Goal: Information Seeking & Learning: Learn about a topic

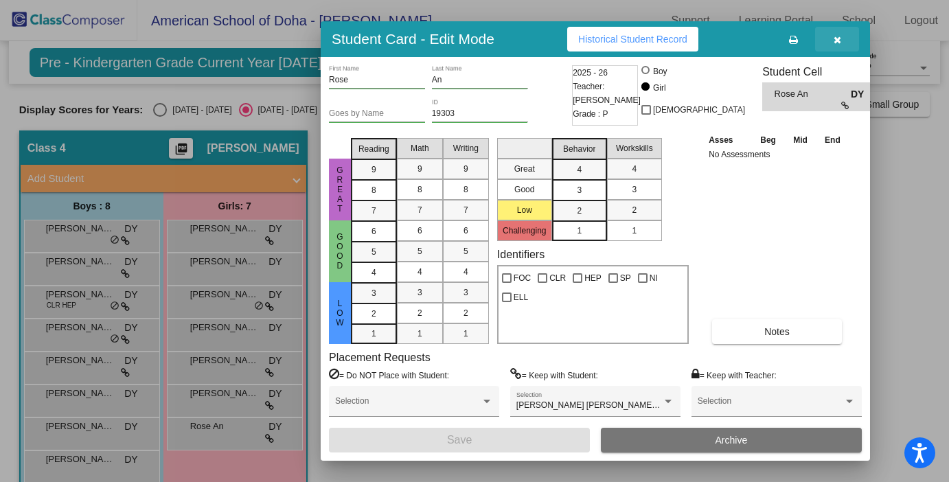
click at [838, 38] on icon "button" at bounding box center [838, 40] width 8 height 10
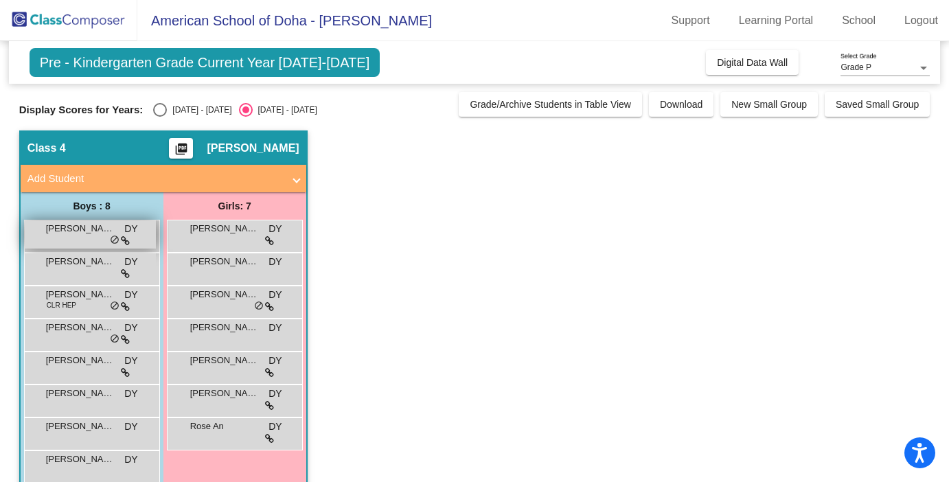
click at [92, 233] on span "[PERSON_NAME] [PERSON_NAME]" at bounding box center [80, 229] width 69 height 14
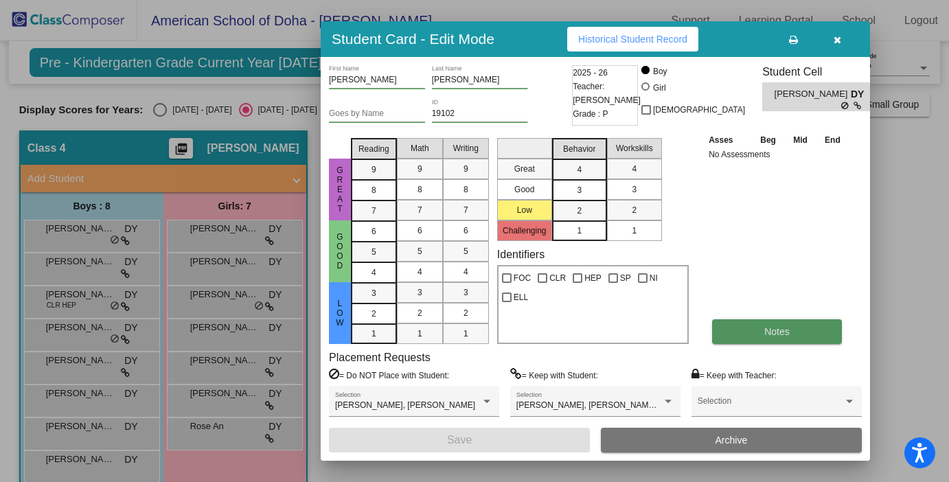
click at [793, 332] on button "Notes" at bounding box center [777, 331] width 130 height 25
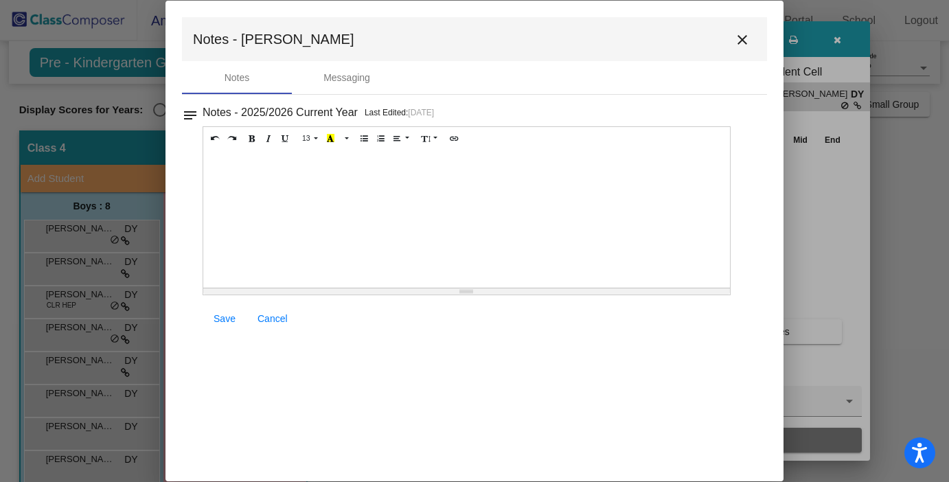
click at [739, 38] on mat-icon "close" at bounding box center [742, 40] width 16 height 16
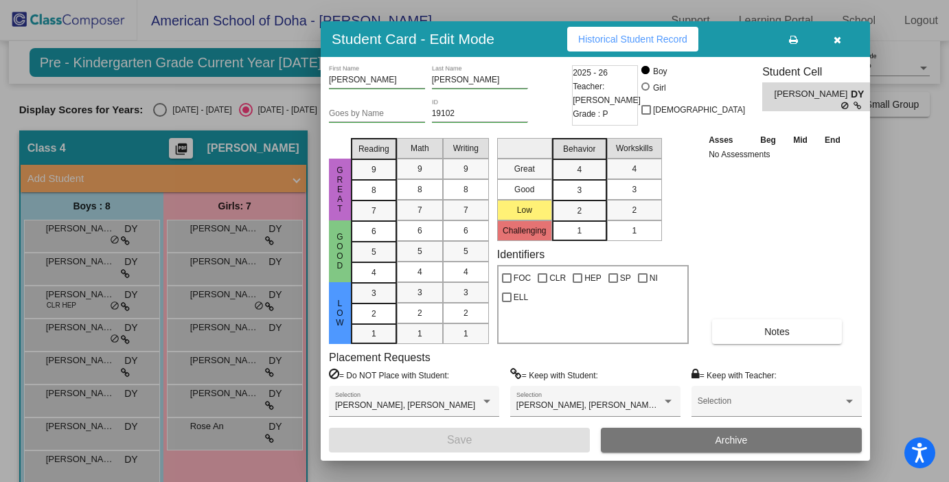
click at [94, 267] on div at bounding box center [474, 241] width 949 height 482
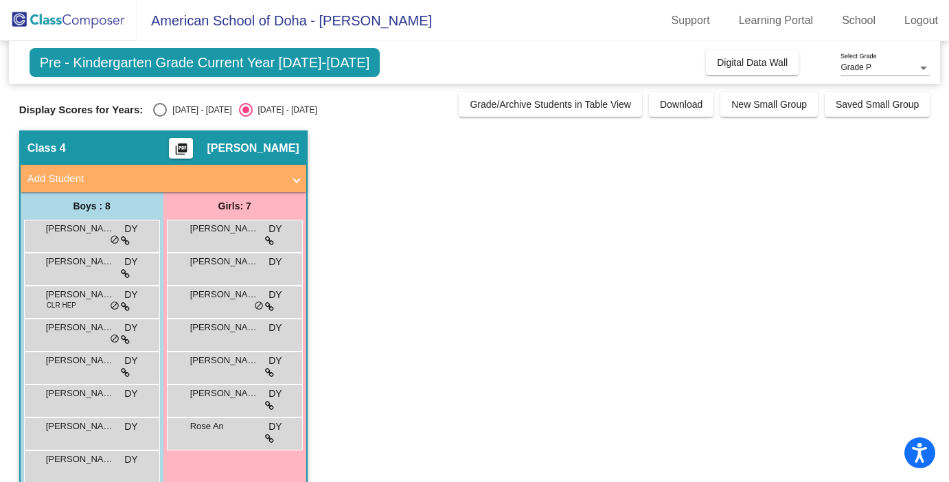
click at [94, 267] on span "[PERSON_NAME]" at bounding box center [80, 262] width 69 height 14
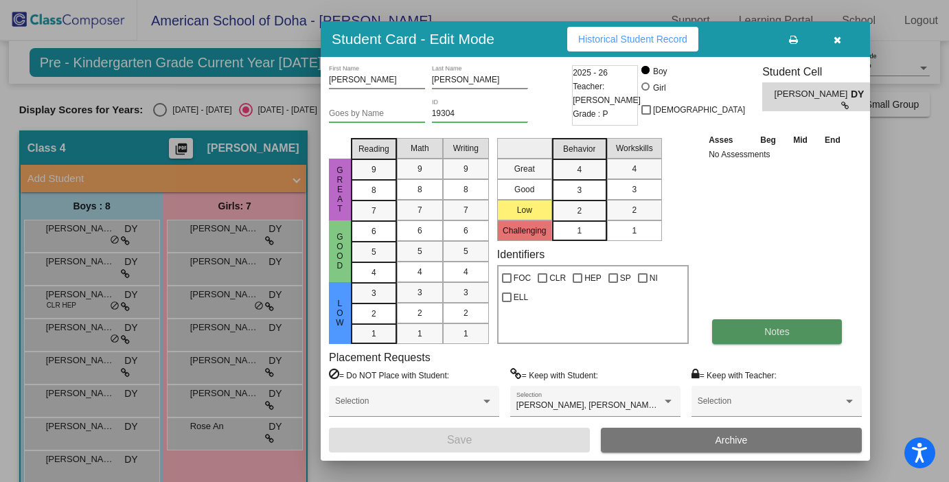
click at [755, 335] on button "Notes" at bounding box center [777, 331] width 130 height 25
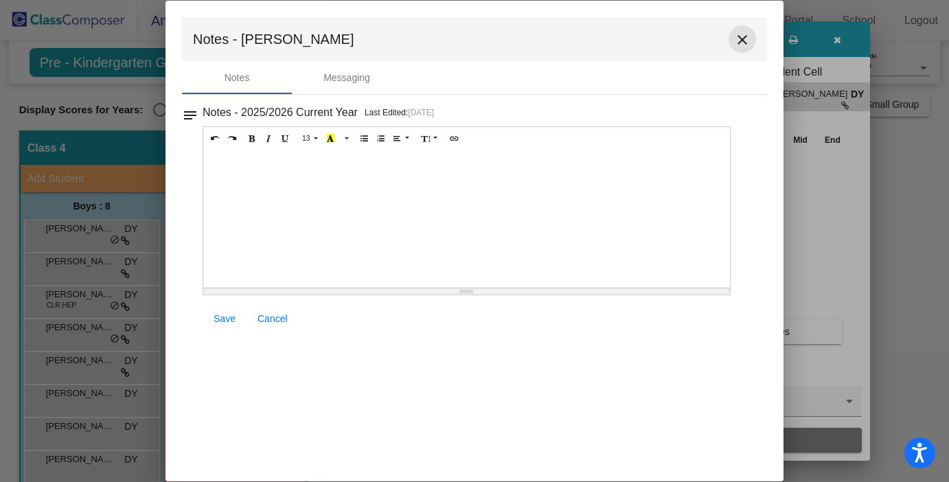
click at [746, 40] on mat-icon "close" at bounding box center [742, 40] width 16 height 16
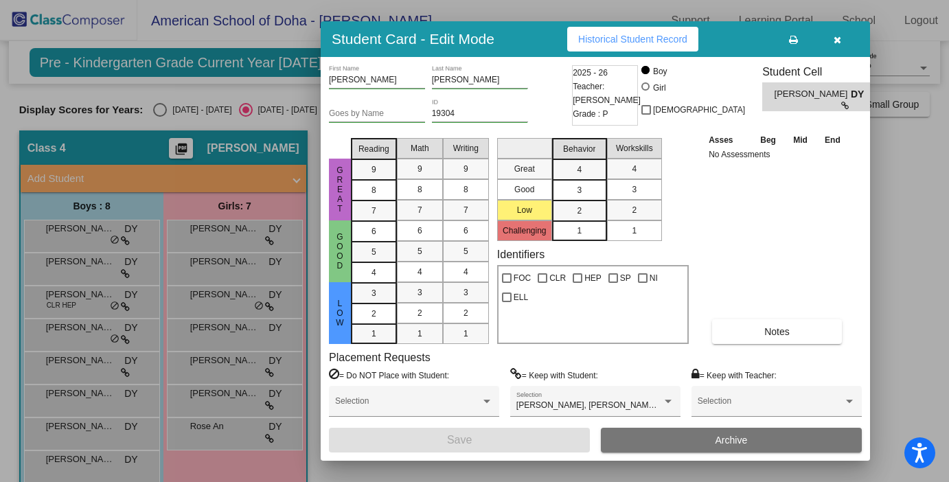
click at [139, 304] on div at bounding box center [474, 241] width 949 height 482
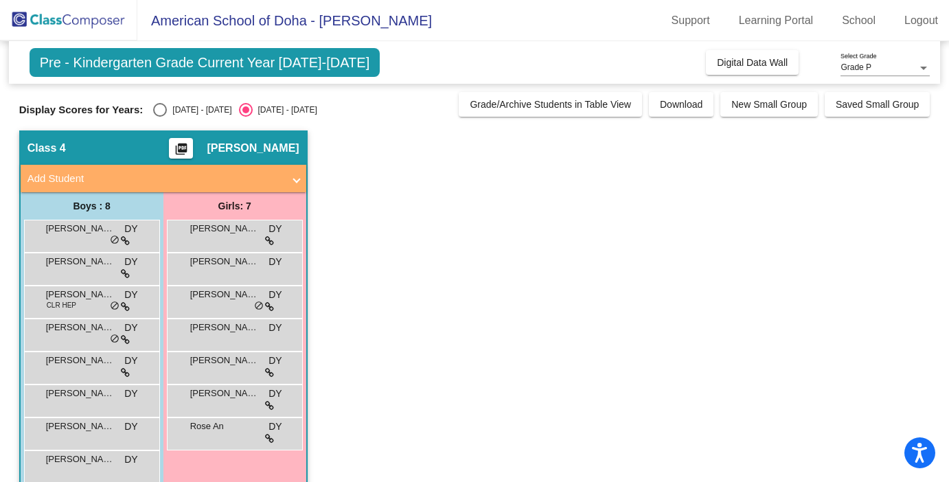
click at [139, 304] on div "[PERSON_NAME] CLR HEP DY lock do_not_disturb_alt" at bounding box center [90, 300] width 131 height 28
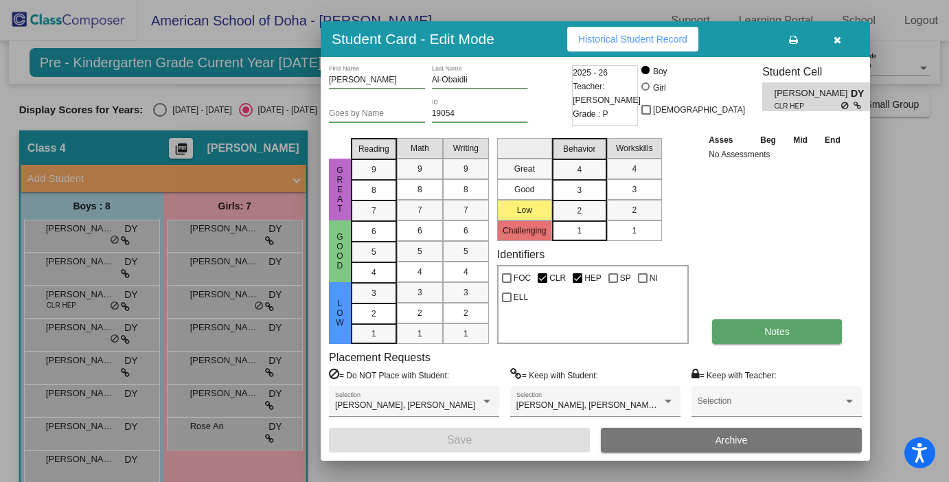
click at [779, 327] on span "Notes" at bounding box center [776, 331] width 25 height 11
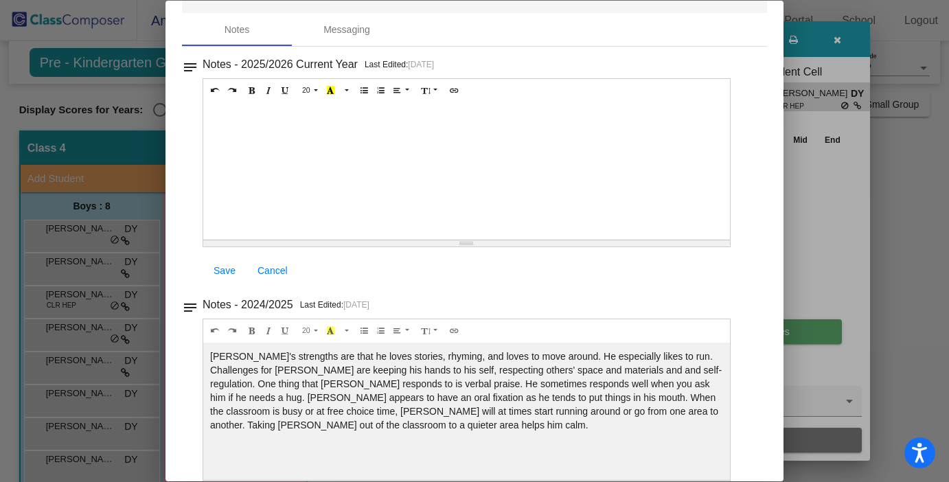
scroll to position [71, 0]
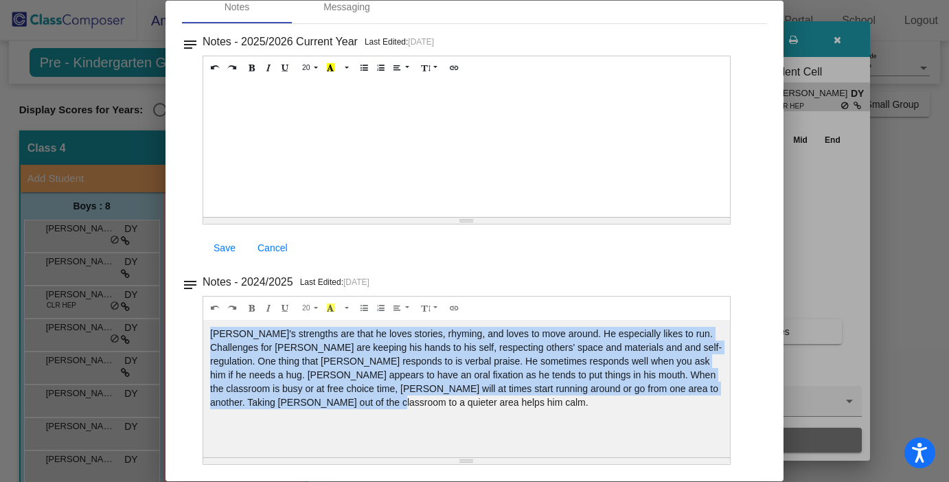
drag, startPoint x: 471, startPoint y: 406, endPoint x: 207, endPoint y: 334, distance: 274.2
click at [207, 217] on div "[PERSON_NAME]'s strengths are that he loves stories, rhyming, and loves to move…" at bounding box center [466, 148] width 527 height 137
copy div "[PERSON_NAME]'s strengths are that he loves stories, rhyming, and loves to move…"
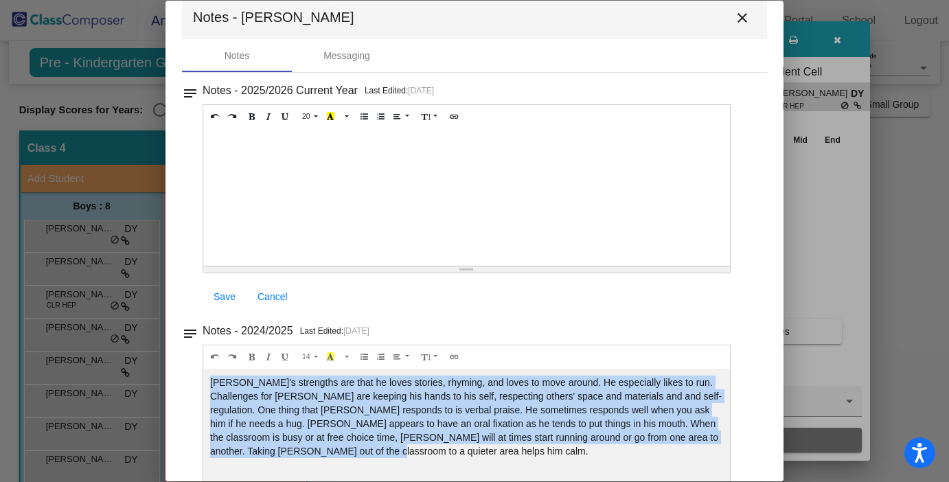
scroll to position [0, 0]
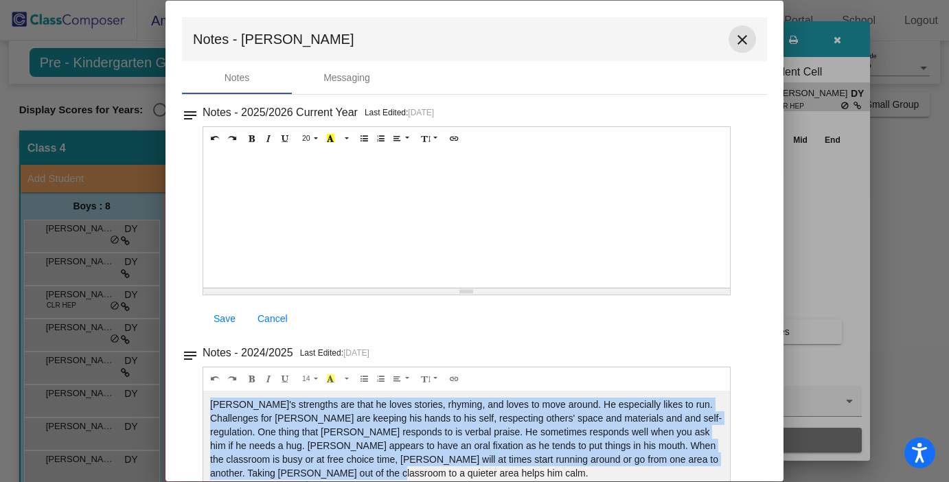
click at [735, 40] on mat-icon "close" at bounding box center [742, 40] width 16 height 16
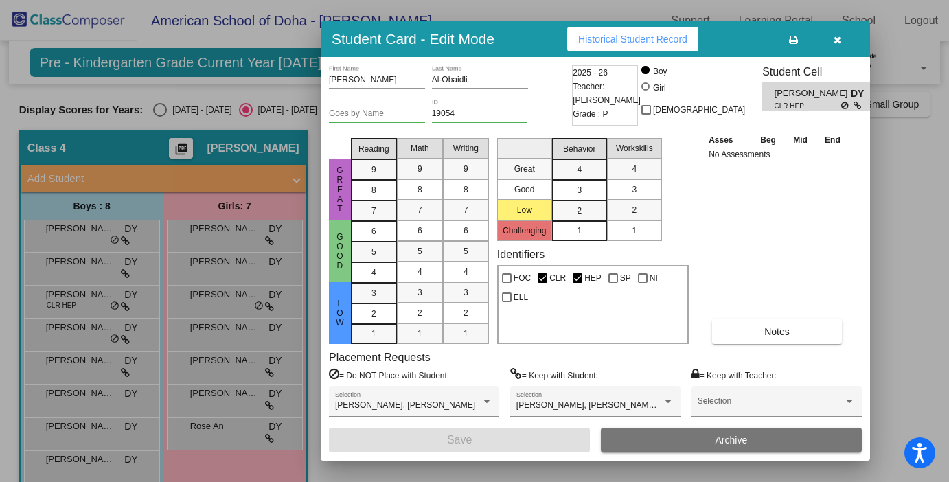
click at [838, 38] on icon "button" at bounding box center [838, 40] width 8 height 10
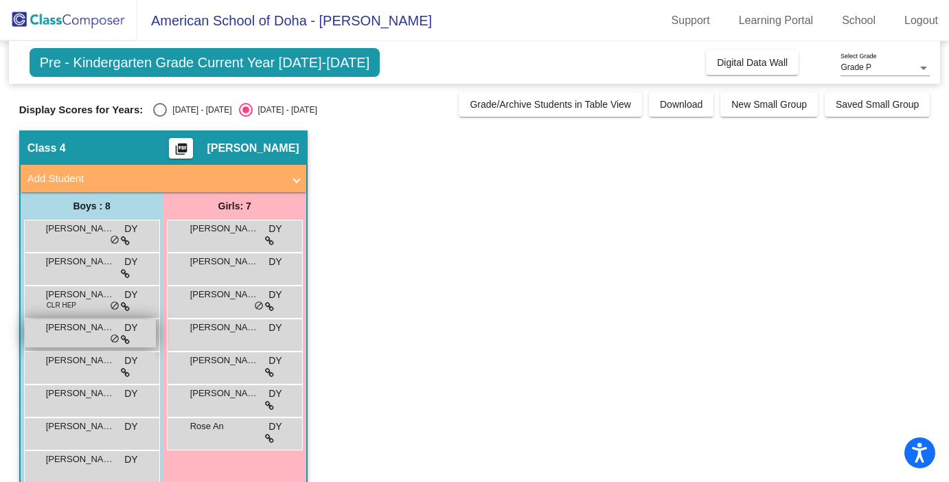
click at [77, 334] on span "[PERSON_NAME]" at bounding box center [80, 328] width 69 height 14
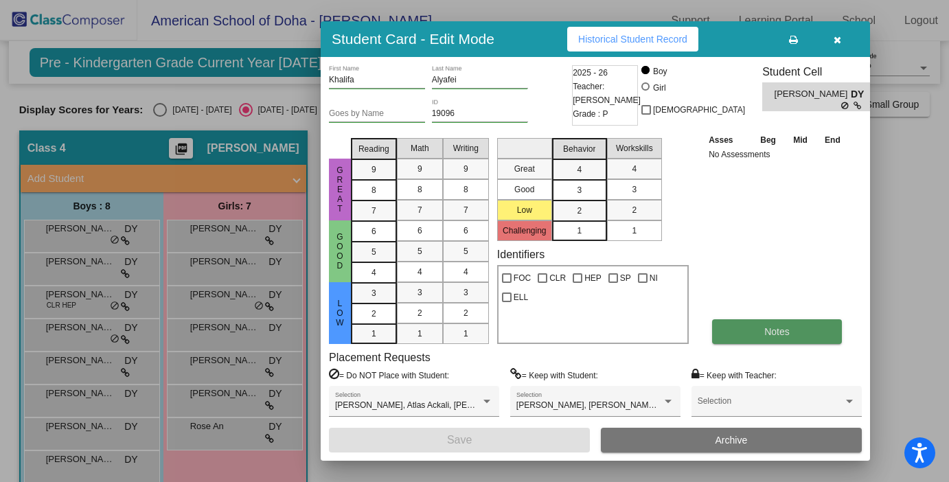
click at [790, 328] on button "Notes" at bounding box center [777, 331] width 130 height 25
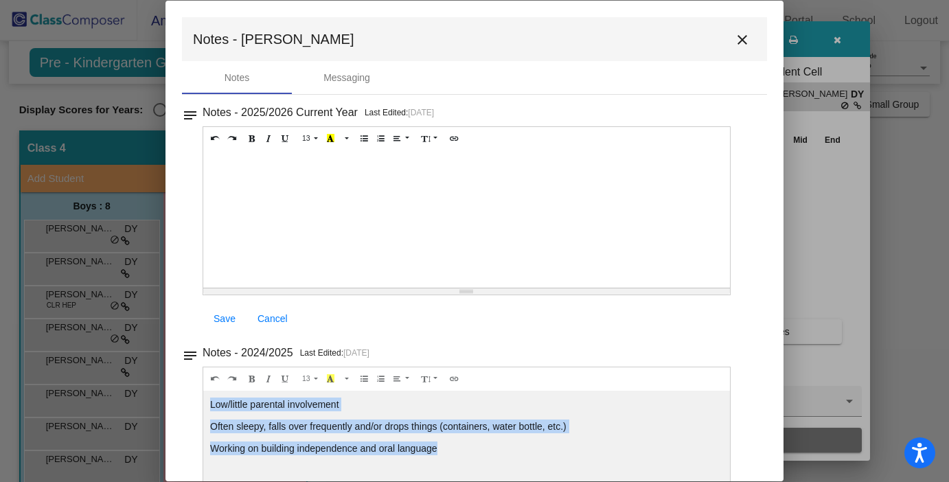
drag, startPoint x: 490, startPoint y: 450, endPoint x: 205, endPoint y: 406, distance: 289.1
click at [205, 288] on div "Low/little parental involvement Often sleepy, falls over frequently and/or drop…" at bounding box center [466, 218] width 527 height 137
copy div "Low/little parental involvement Often sleepy, falls over frequently and/or drop…"
click at [735, 40] on mat-icon "close" at bounding box center [742, 40] width 16 height 16
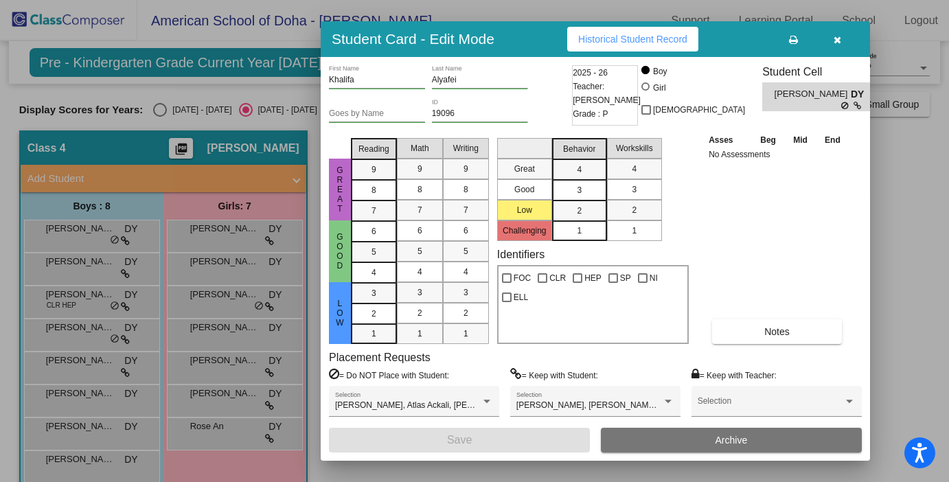
click at [87, 373] on div at bounding box center [474, 241] width 949 height 482
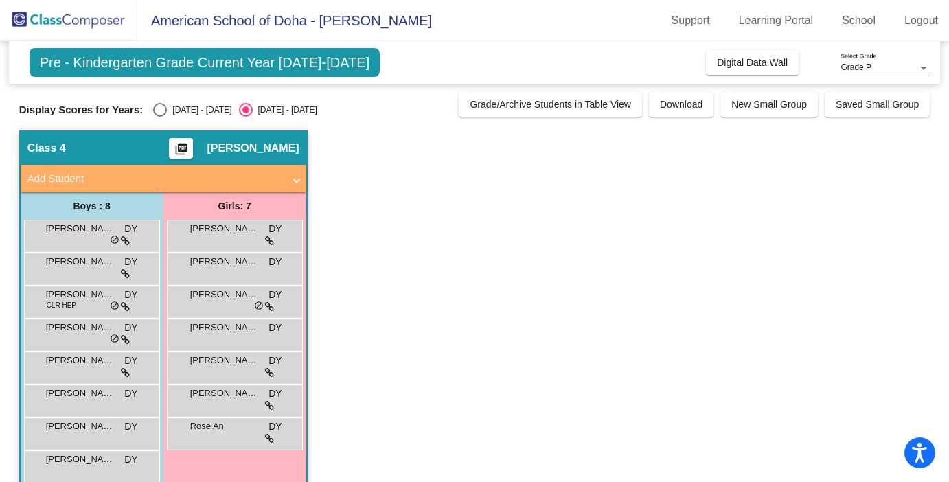
click at [87, 373] on div "[PERSON_NAME] [PERSON_NAME] lock do_not_disturb_alt" at bounding box center [90, 366] width 131 height 28
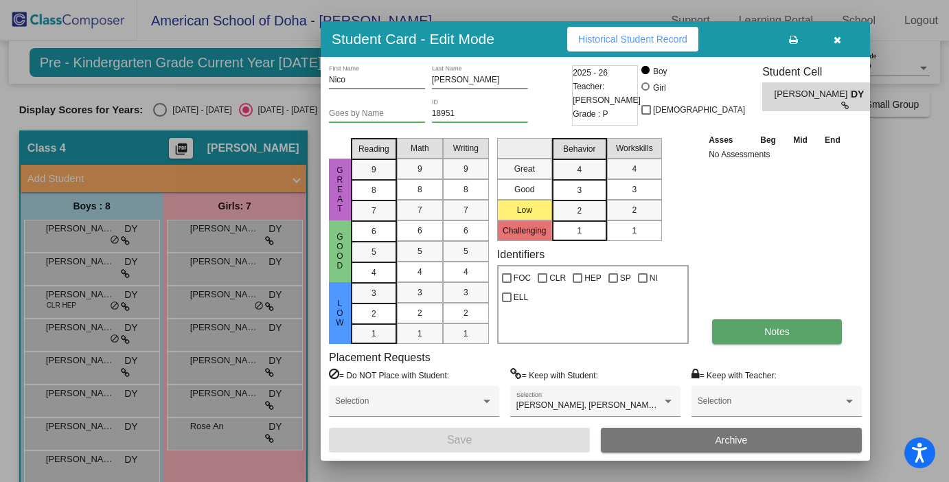
click at [788, 335] on span "Notes" at bounding box center [776, 331] width 25 height 11
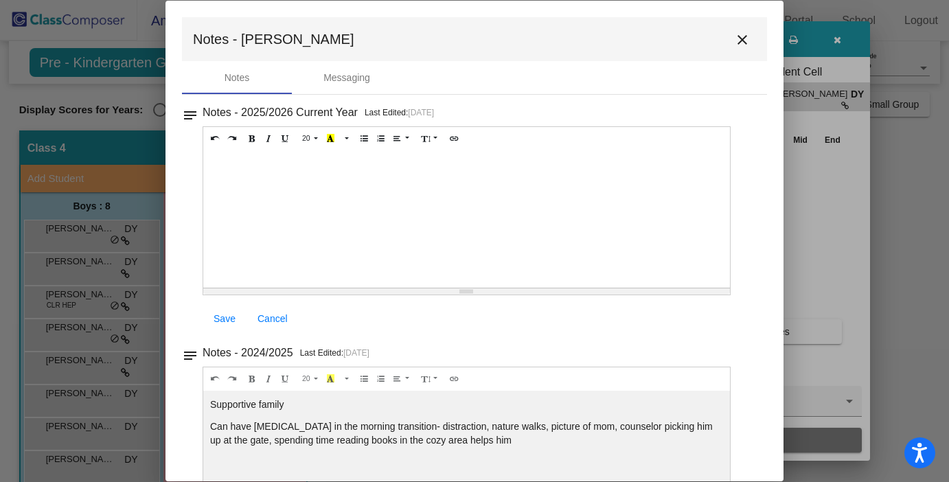
drag, startPoint x: 565, startPoint y: 446, endPoint x: 205, endPoint y: 406, distance: 362.6
click at [205, 288] on div "Supportive family Can have [MEDICAL_DATA] in the morning transition- distractio…" at bounding box center [466, 218] width 527 height 137
copy div "Supportive family Can have [MEDICAL_DATA] in the morning transition- distractio…"
click at [737, 41] on mat-icon "close" at bounding box center [742, 40] width 16 height 16
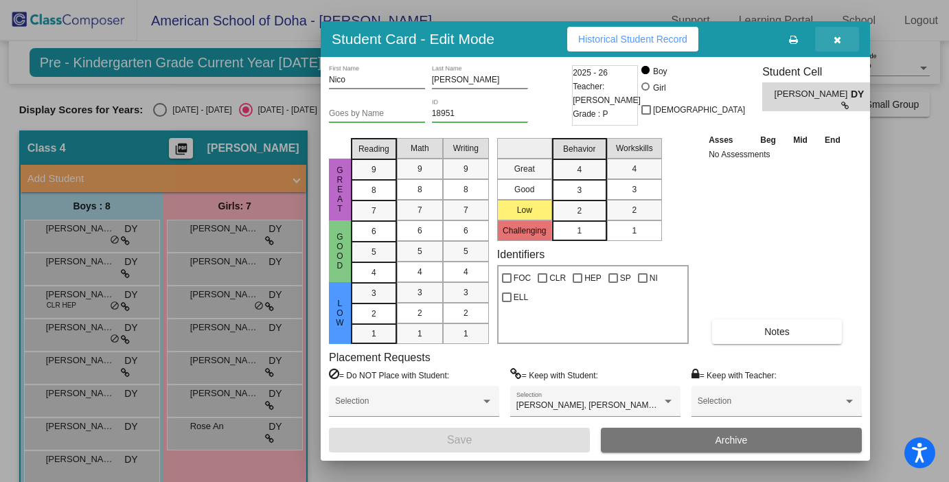
click at [836, 41] on icon "button" at bounding box center [838, 40] width 8 height 10
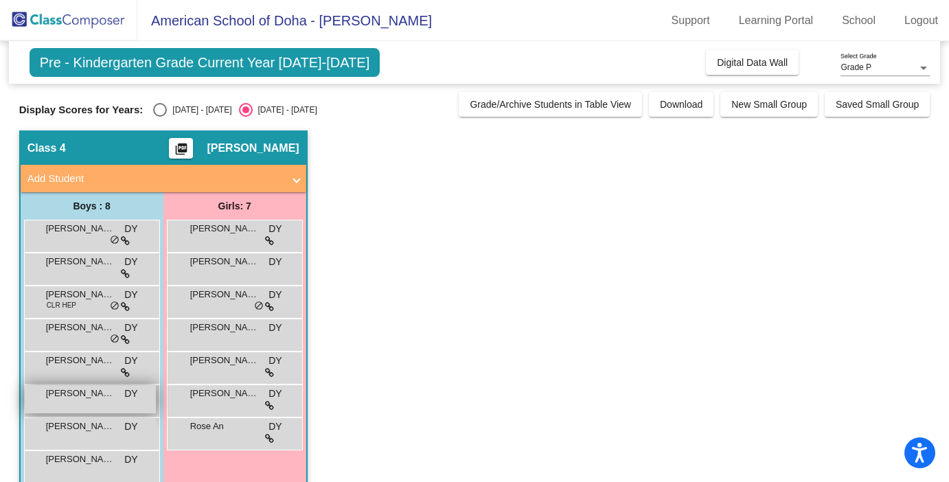
click at [85, 399] on span "[PERSON_NAME]" at bounding box center [80, 394] width 69 height 14
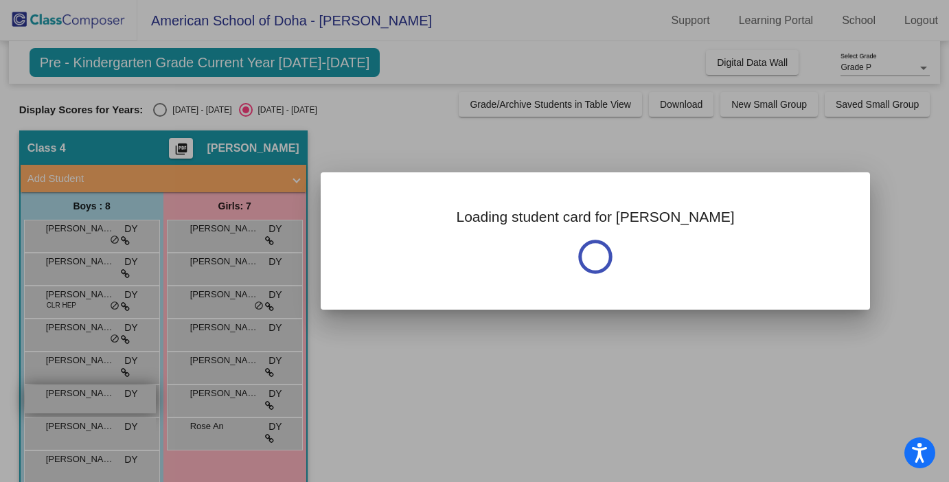
click at [85, 399] on div at bounding box center [474, 241] width 949 height 482
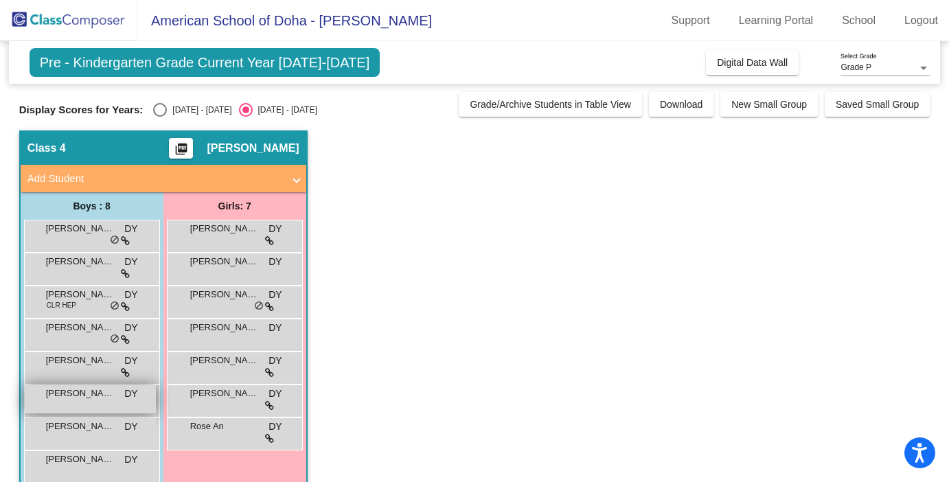
click at [85, 399] on span "[PERSON_NAME]" at bounding box center [80, 394] width 69 height 14
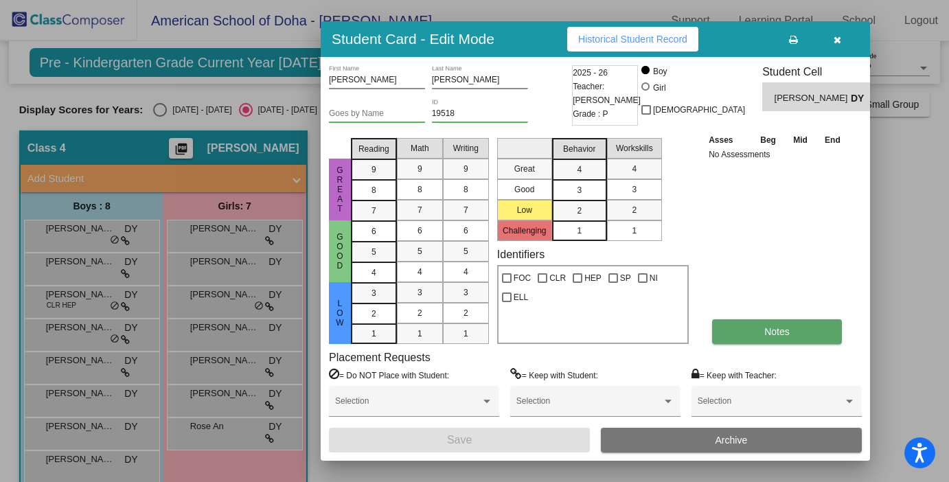
click at [788, 326] on span "Notes" at bounding box center [776, 331] width 25 height 11
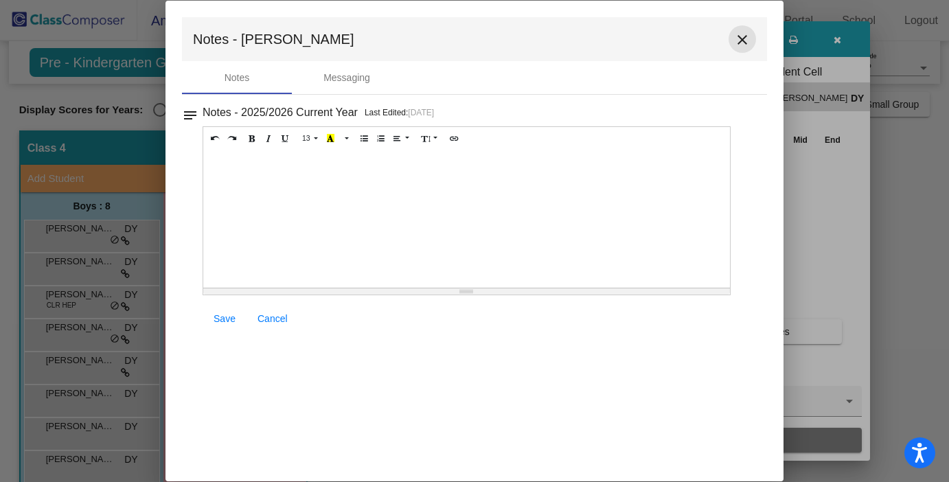
click at [745, 43] on mat-icon "close" at bounding box center [742, 40] width 16 height 16
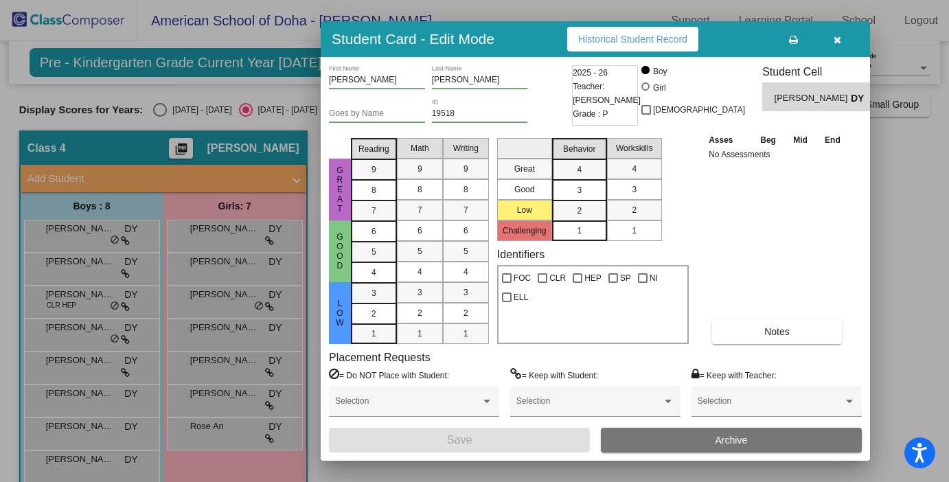
click at [70, 400] on div at bounding box center [474, 241] width 949 height 482
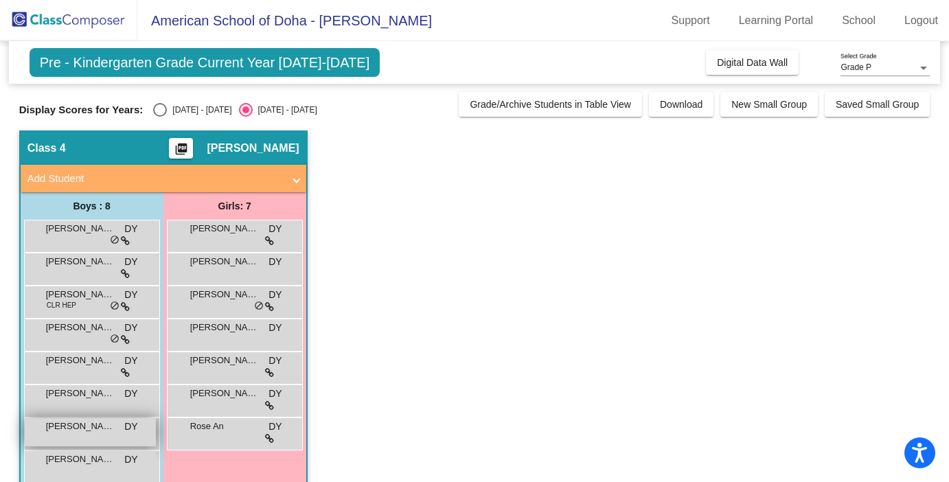
click at [71, 426] on span "[PERSON_NAME]" at bounding box center [80, 427] width 69 height 14
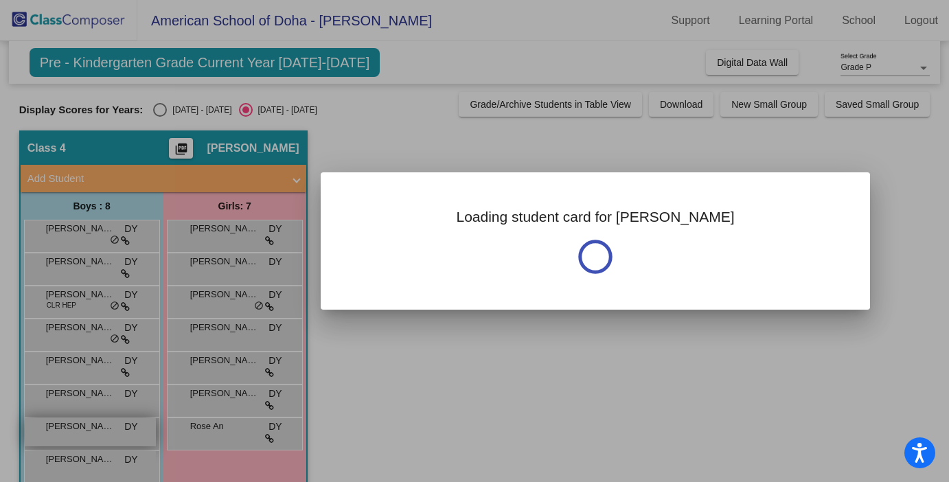
click at [71, 426] on div at bounding box center [474, 241] width 949 height 482
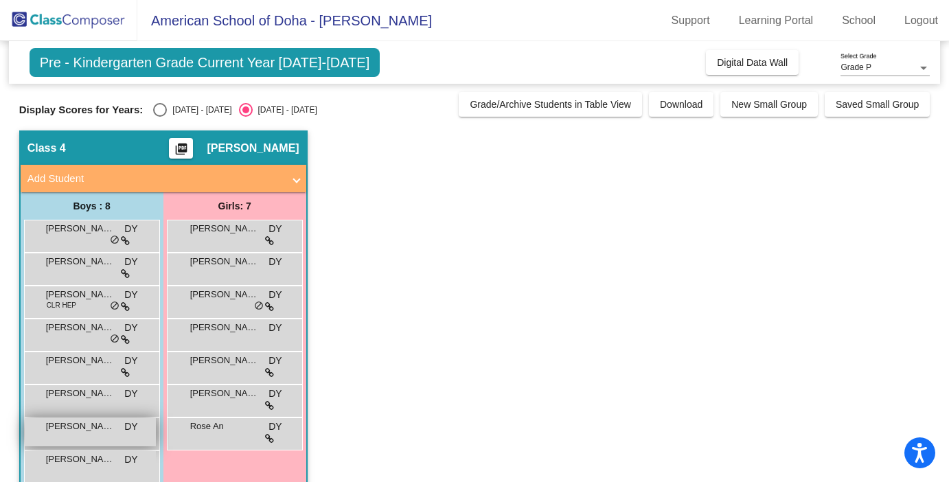
click at [71, 426] on span "[PERSON_NAME]" at bounding box center [80, 427] width 69 height 14
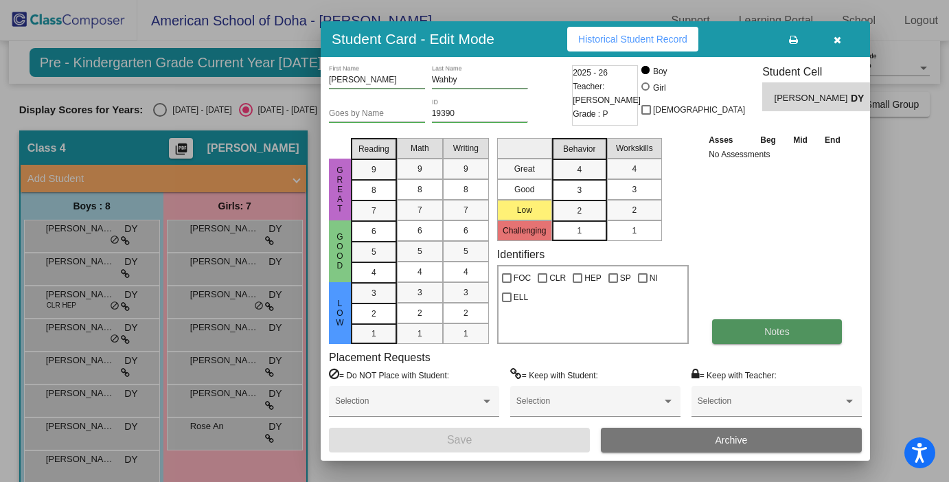
click at [753, 331] on button "Notes" at bounding box center [777, 331] width 130 height 25
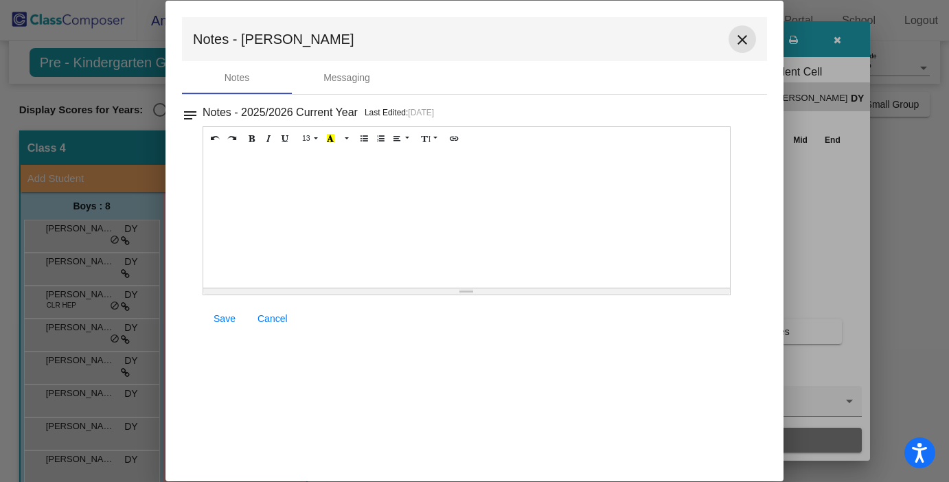
click at [743, 43] on mat-icon "close" at bounding box center [742, 40] width 16 height 16
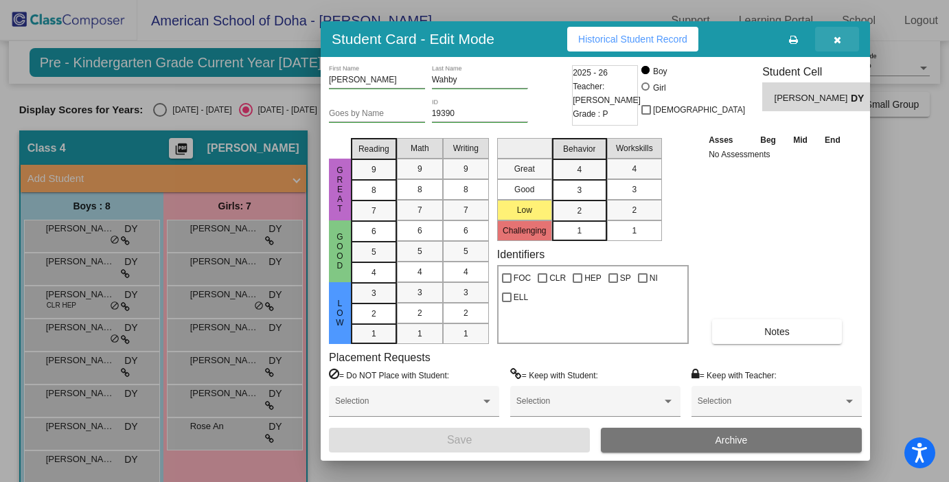
click at [838, 40] on icon "button" at bounding box center [838, 40] width 8 height 10
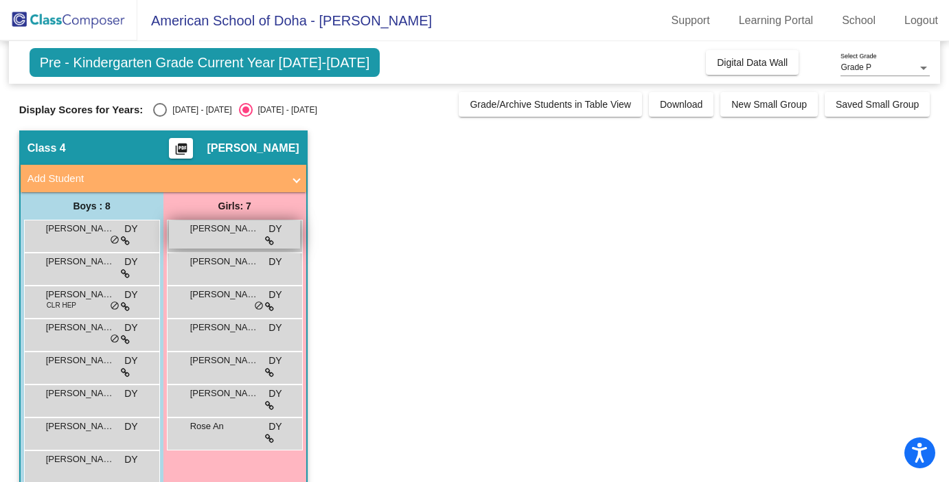
click at [233, 224] on span "[PERSON_NAME]" at bounding box center [224, 229] width 69 height 14
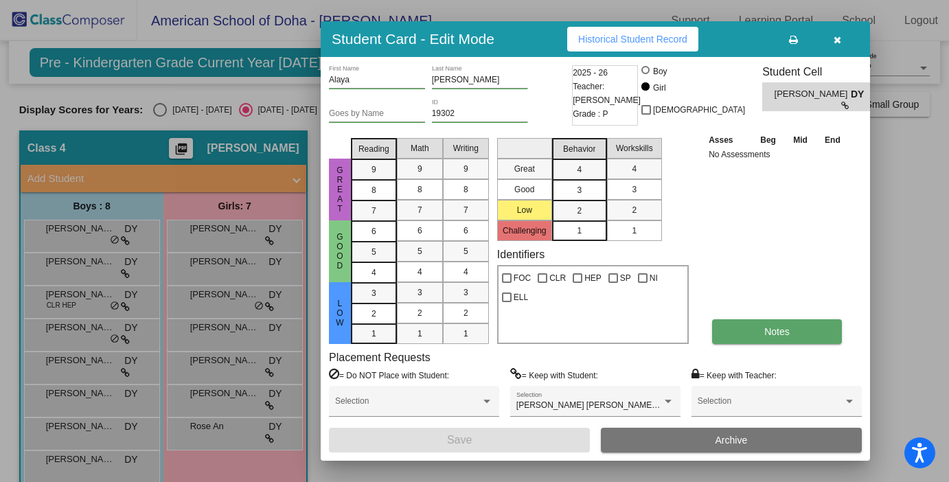
click at [803, 332] on button "Notes" at bounding box center [777, 331] width 130 height 25
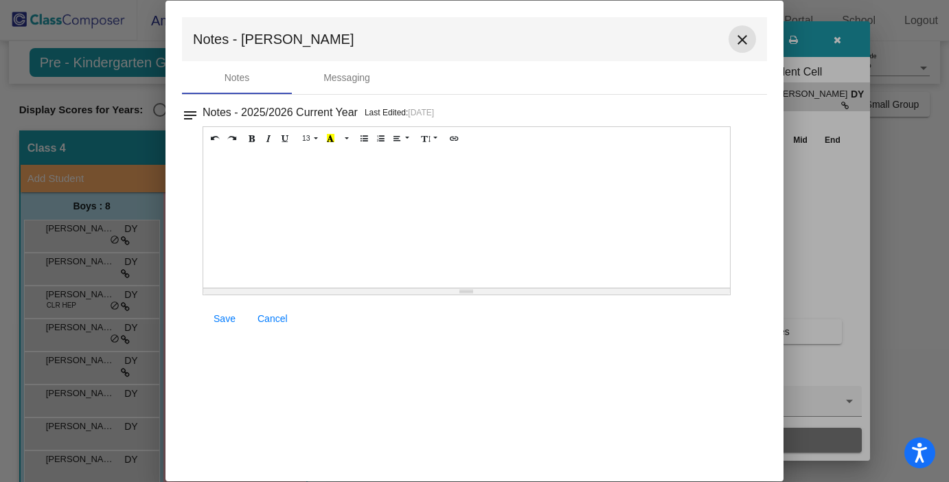
click at [740, 41] on mat-icon "close" at bounding box center [742, 40] width 16 height 16
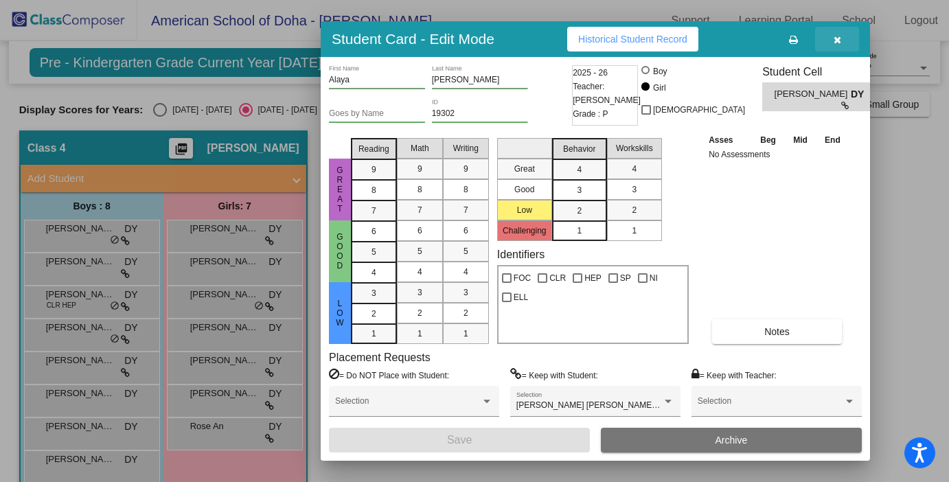
click at [836, 40] on icon "button" at bounding box center [838, 40] width 8 height 10
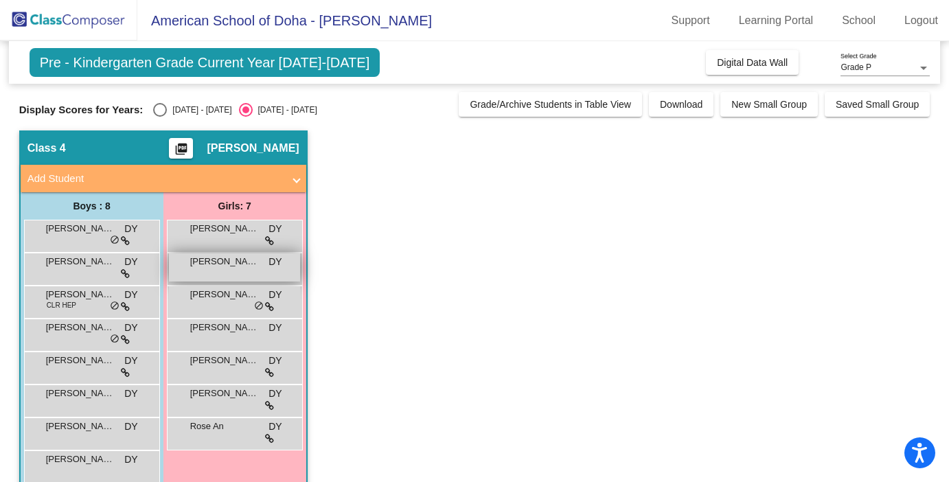
click at [225, 262] on span "[PERSON_NAME]" at bounding box center [224, 262] width 69 height 14
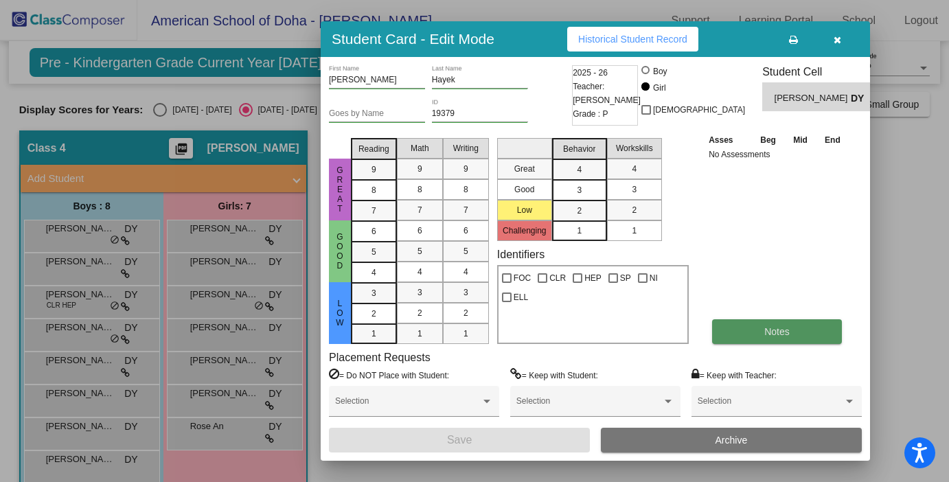
click at [759, 331] on button "Notes" at bounding box center [777, 331] width 130 height 25
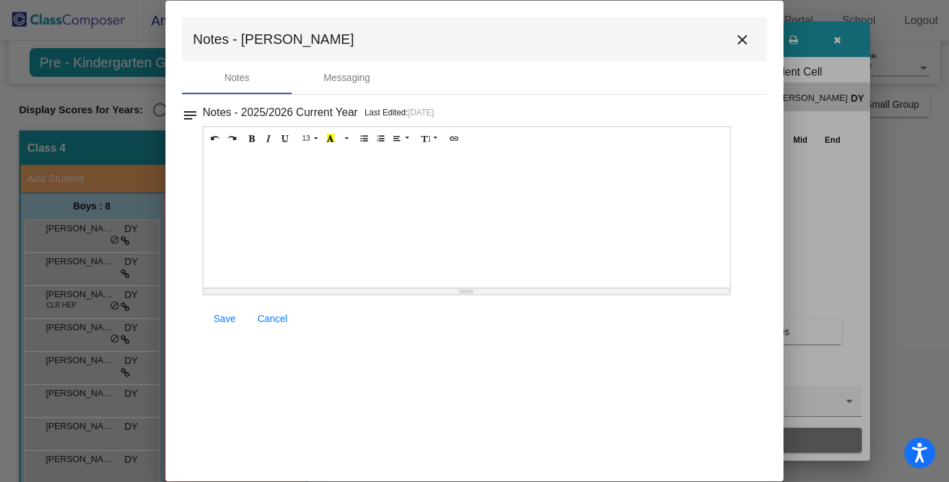
click at [744, 36] on mat-icon "close" at bounding box center [742, 40] width 16 height 16
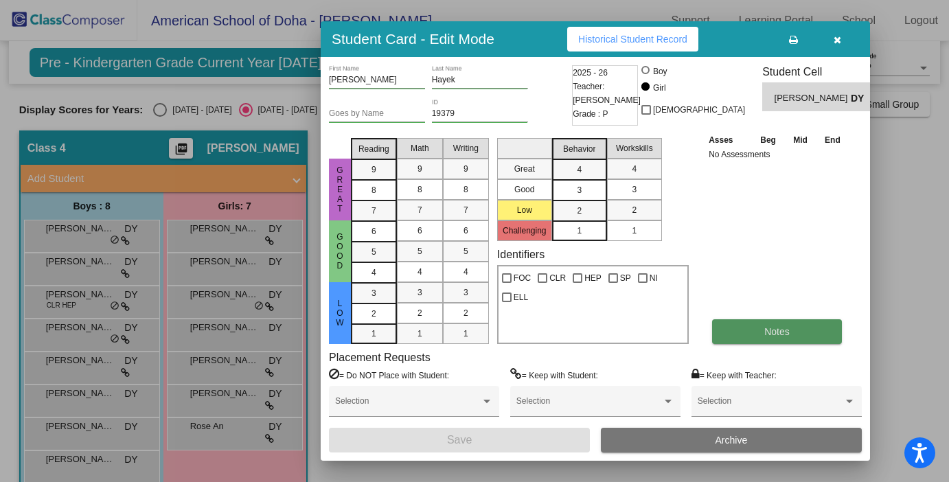
click at [790, 327] on button "Notes" at bounding box center [777, 331] width 130 height 25
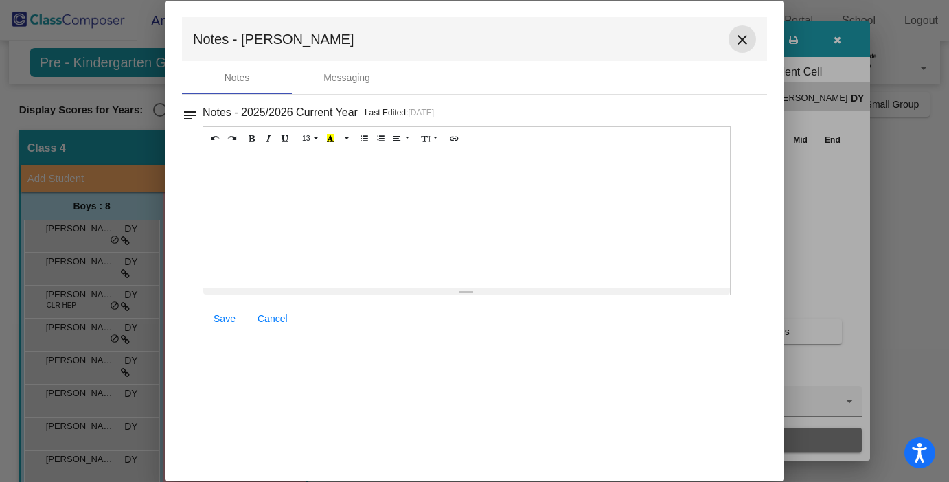
click at [744, 39] on mat-icon "close" at bounding box center [742, 40] width 16 height 16
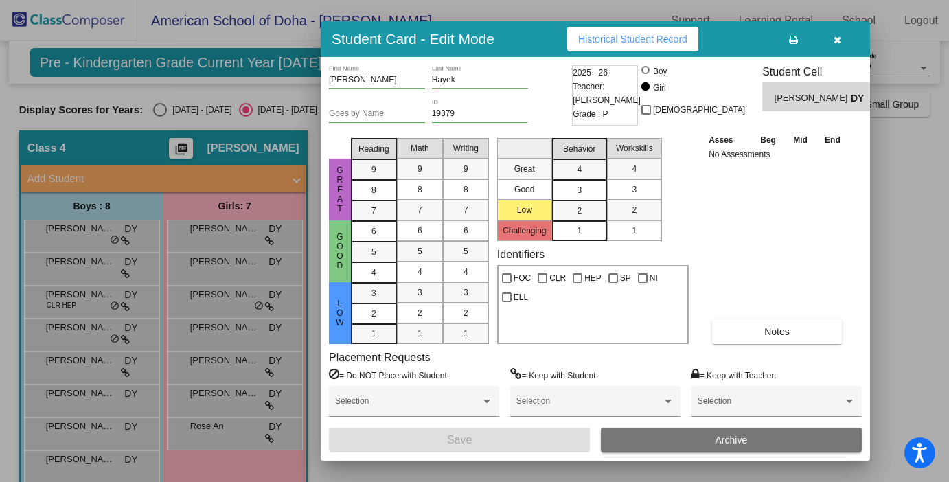
click at [201, 298] on div at bounding box center [474, 241] width 949 height 482
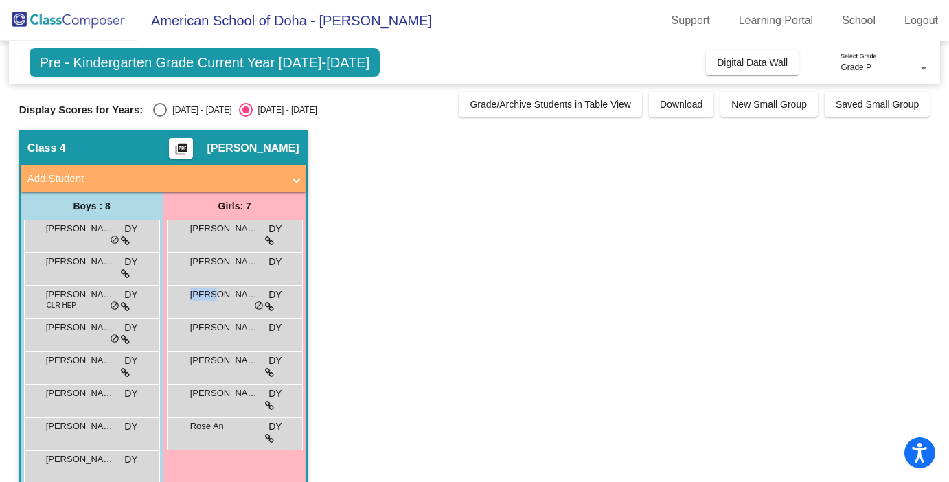
click at [201, 298] on span "[PERSON_NAME]" at bounding box center [224, 295] width 69 height 14
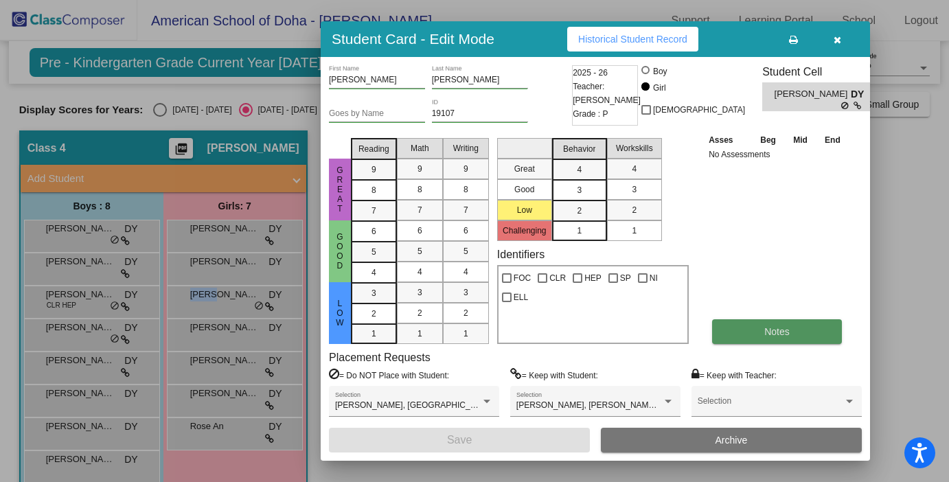
click at [786, 334] on span "Notes" at bounding box center [776, 331] width 25 height 11
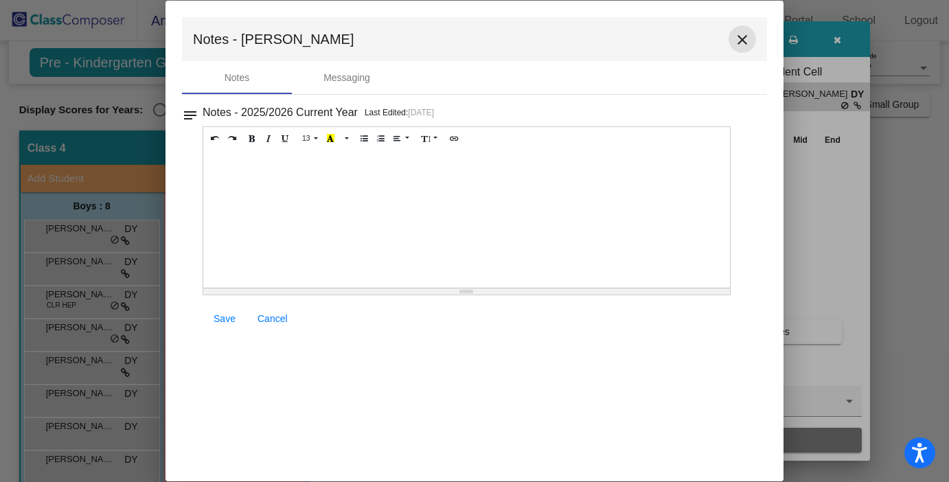
click at [738, 33] on mat-icon "close" at bounding box center [742, 40] width 16 height 16
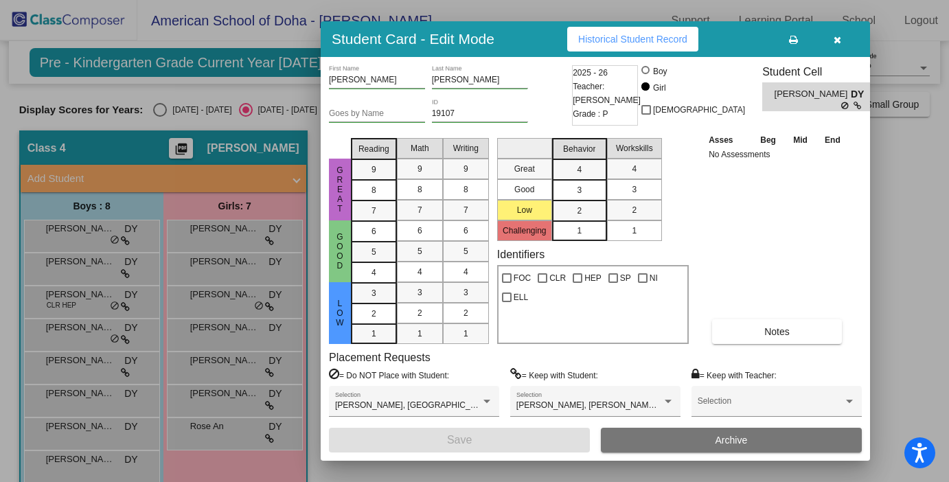
click at [238, 331] on div at bounding box center [474, 241] width 949 height 482
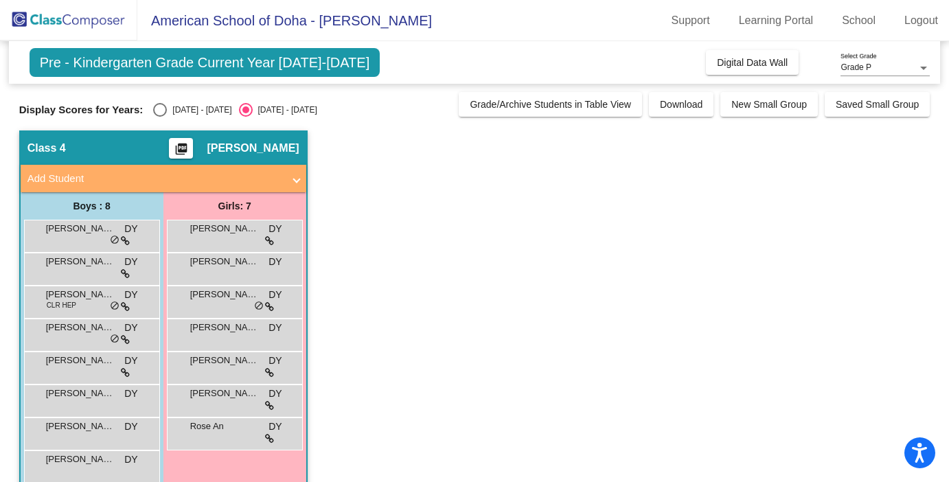
click at [238, 331] on span "[PERSON_NAME]" at bounding box center [224, 328] width 69 height 14
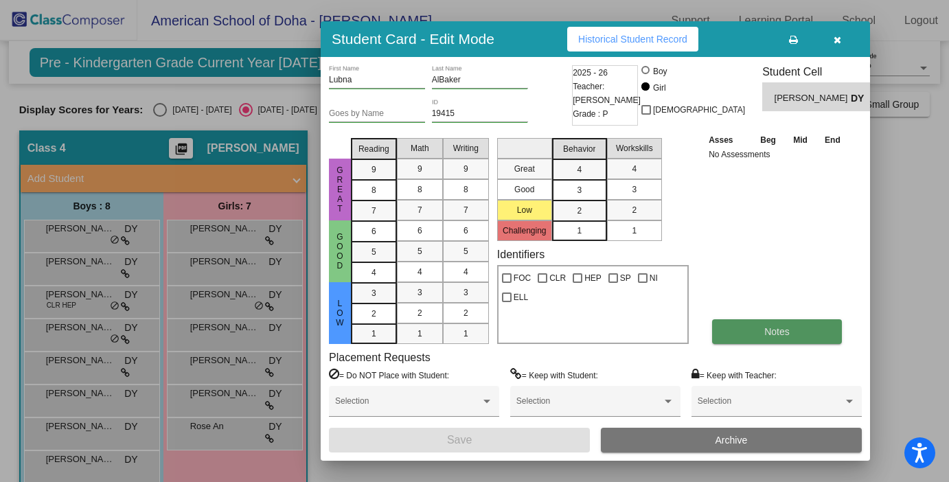
click at [766, 328] on span "Notes" at bounding box center [776, 331] width 25 height 11
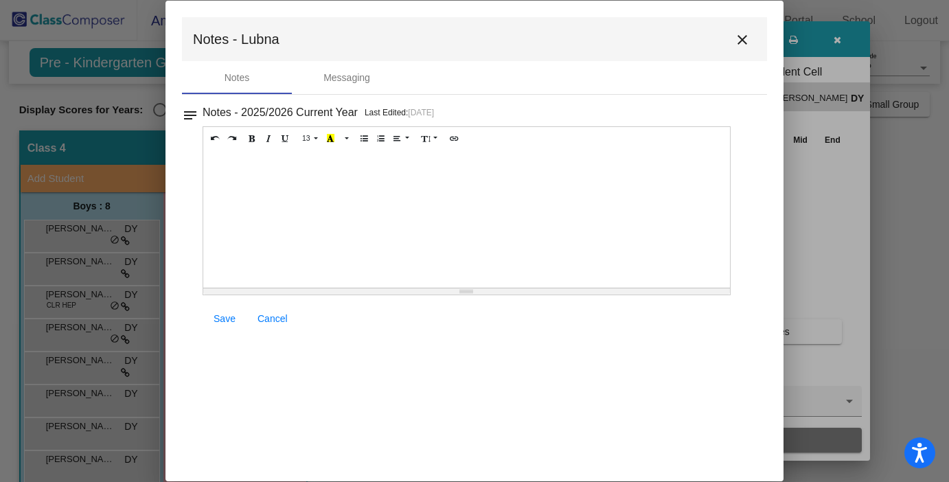
click at [743, 43] on mat-icon "close" at bounding box center [742, 40] width 16 height 16
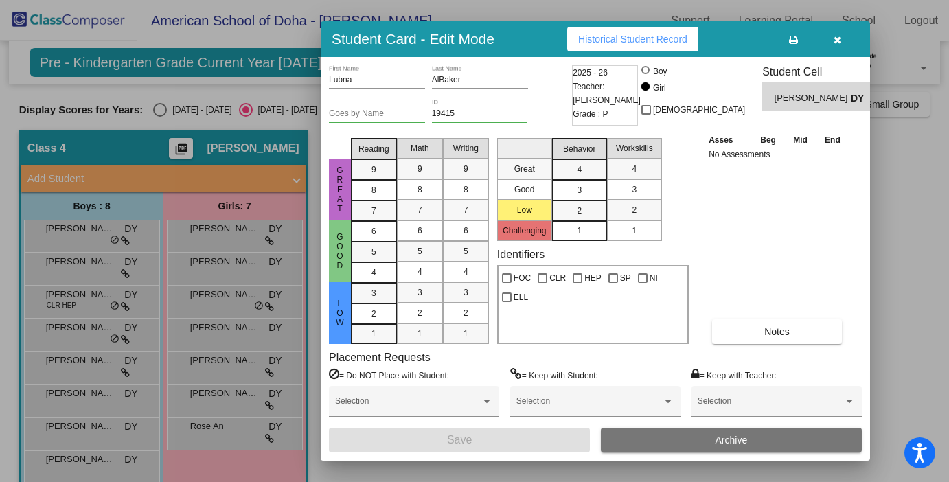
click at [835, 43] on icon "button" at bounding box center [838, 40] width 8 height 10
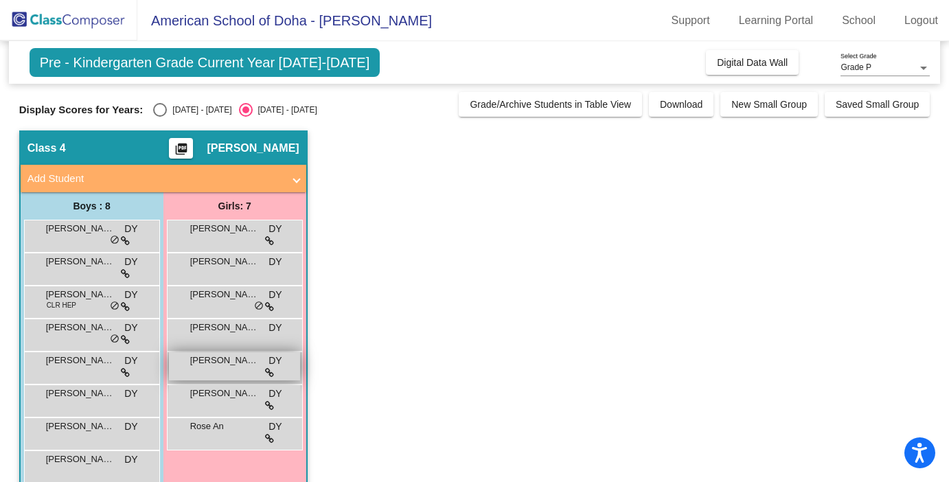
click at [214, 365] on span "[PERSON_NAME]" at bounding box center [224, 361] width 69 height 14
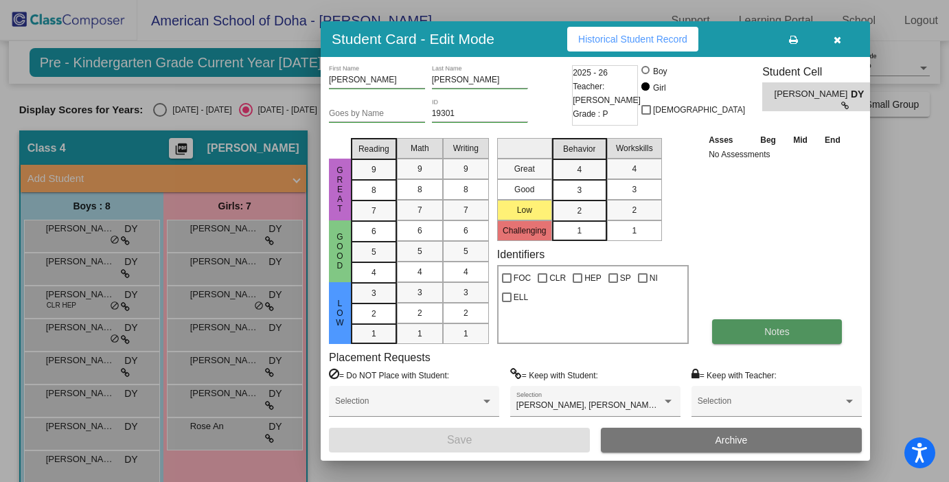
click at [784, 325] on button "Notes" at bounding box center [777, 331] width 130 height 25
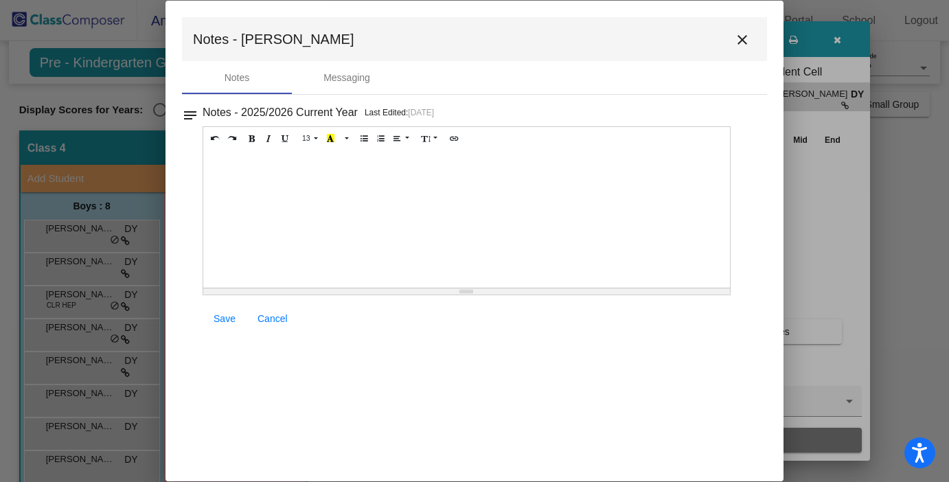
click at [741, 41] on mat-icon "close" at bounding box center [742, 40] width 16 height 16
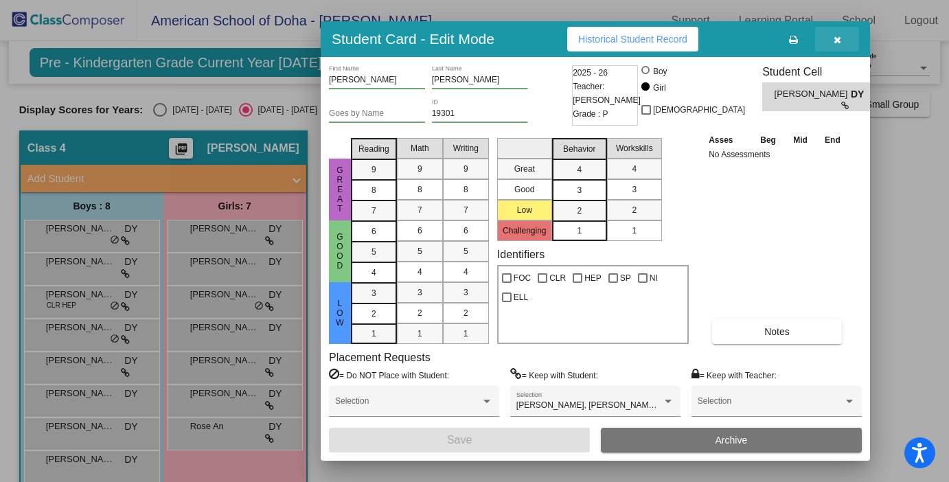
click at [838, 39] on icon "button" at bounding box center [838, 40] width 8 height 10
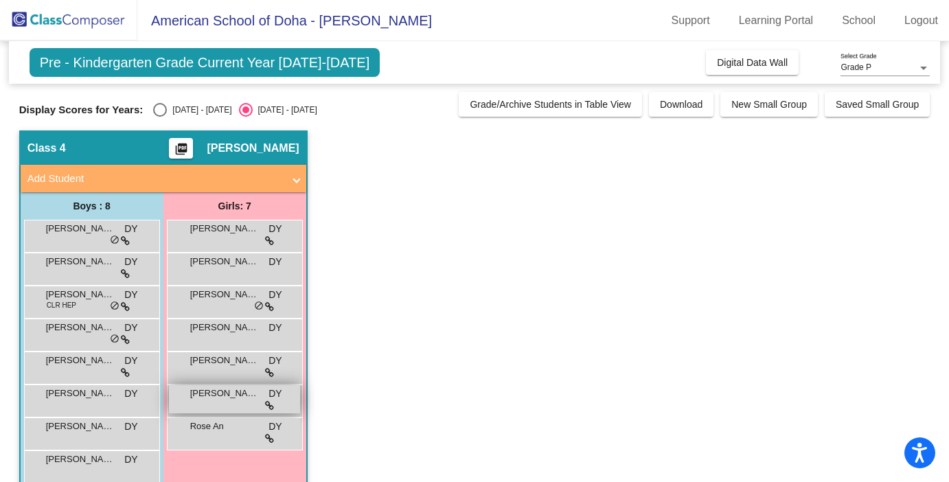
click at [218, 398] on span "[PERSON_NAME]" at bounding box center [224, 394] width 69 height 14
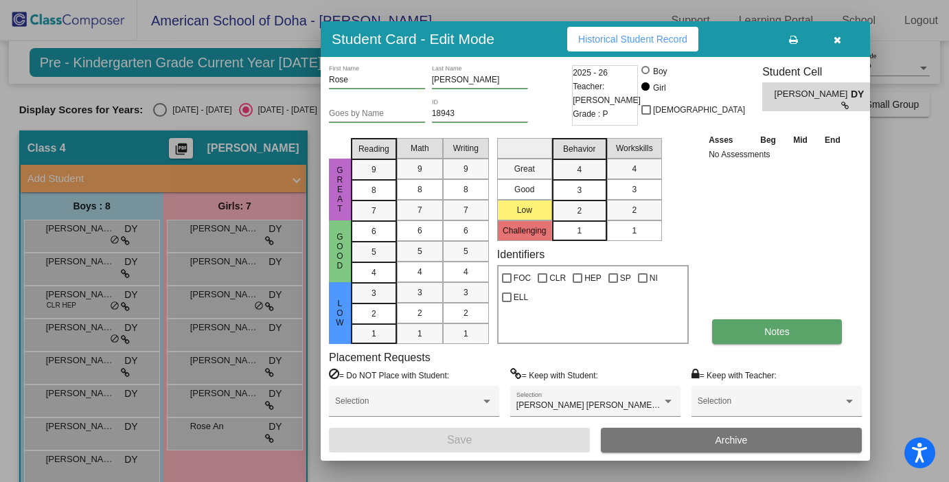
click at [768, 334] on span "Notes" at bounding box center [776, 331] width 25 height 11
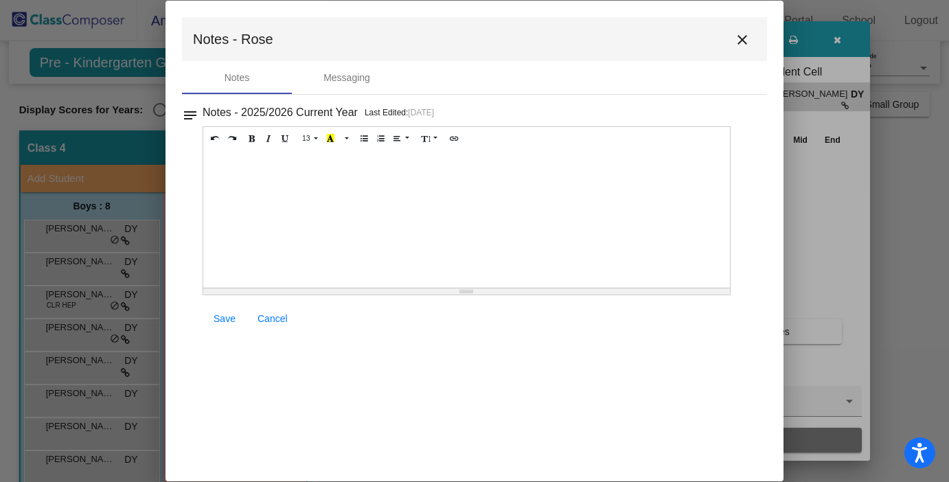
click at [748, 39] on mat-icon "close" at bounding box center [742, 40] width 16 height 16
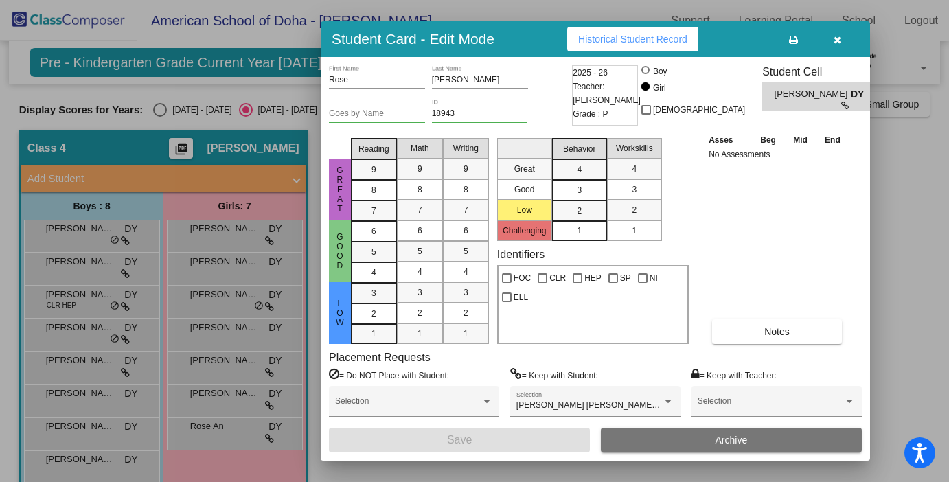
click at [208, 435] on div at bounding box center [474, 241] width 949 height 482
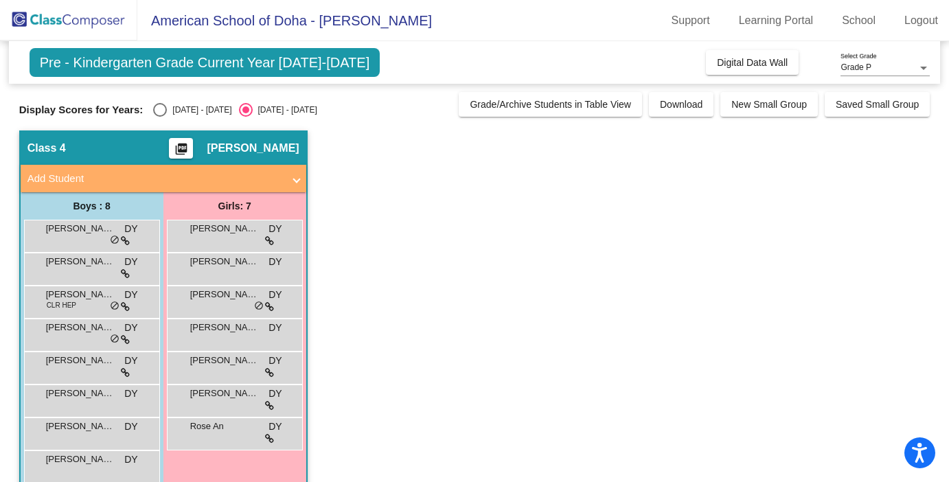
click at [208, 435] on div "Rose An DY lock do_not_disturb_alt" at bounding box center [234, 432] width 131 height 28
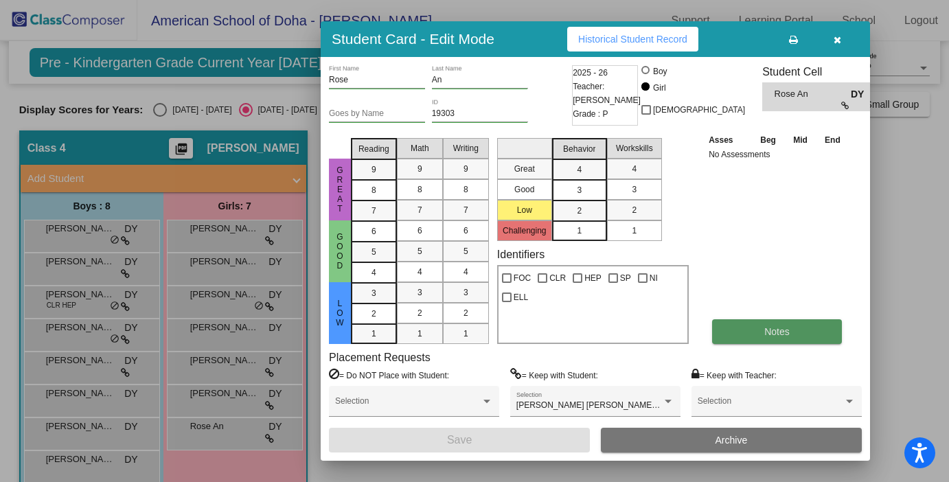
click at [790, 330] on button "Notes" at bounding box center [777, 331] width 130 height 25
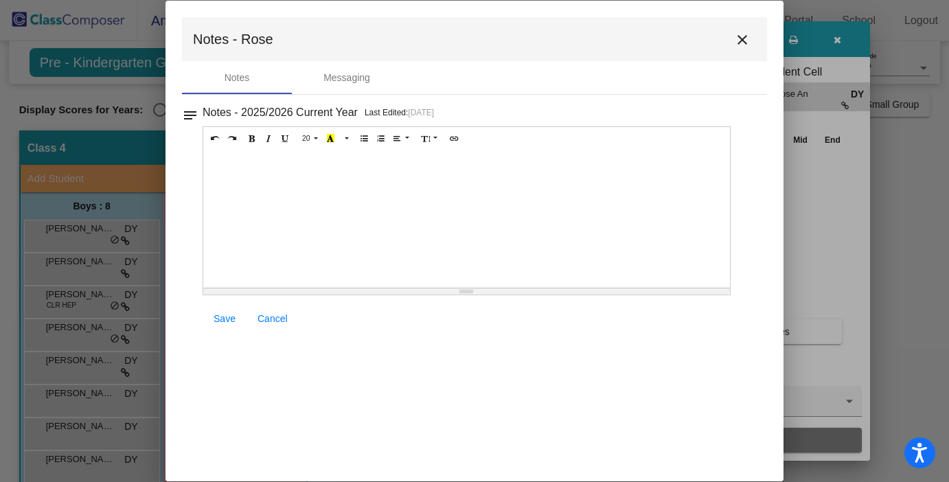
click at [742, 37] on mat-icon "close" at bounding box center [742, 40] width 16 height 16
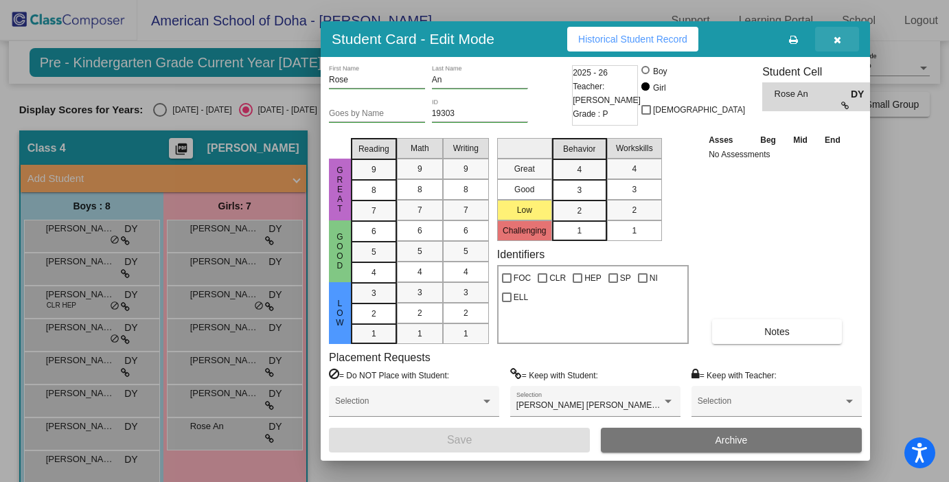
click at [836, 36] on icon "button" at bounding box center [838, 40] width 8 height 10
